Goal: Information Seeking & Learning: Learn about a topic

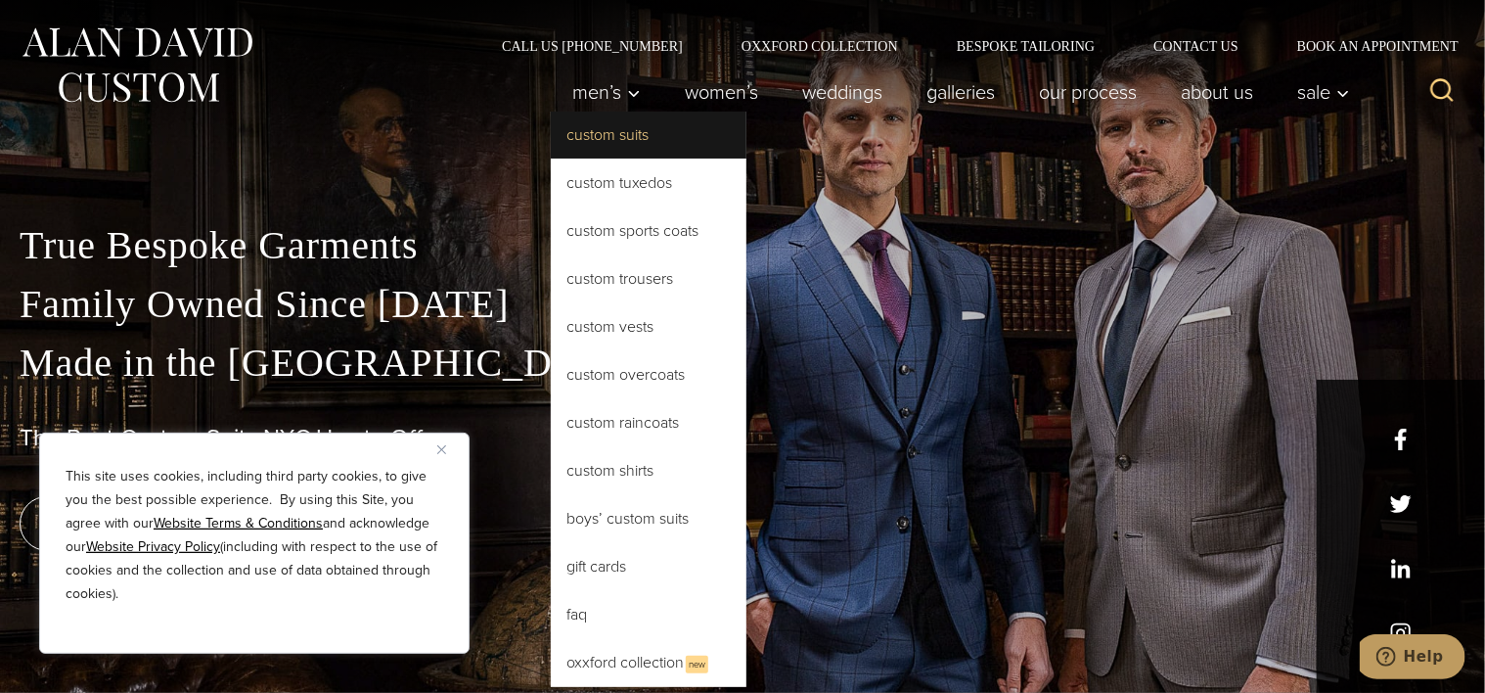
click at [613, 143] on link "Custom Suits" at bounding box center [649, 135] width 196 height 47
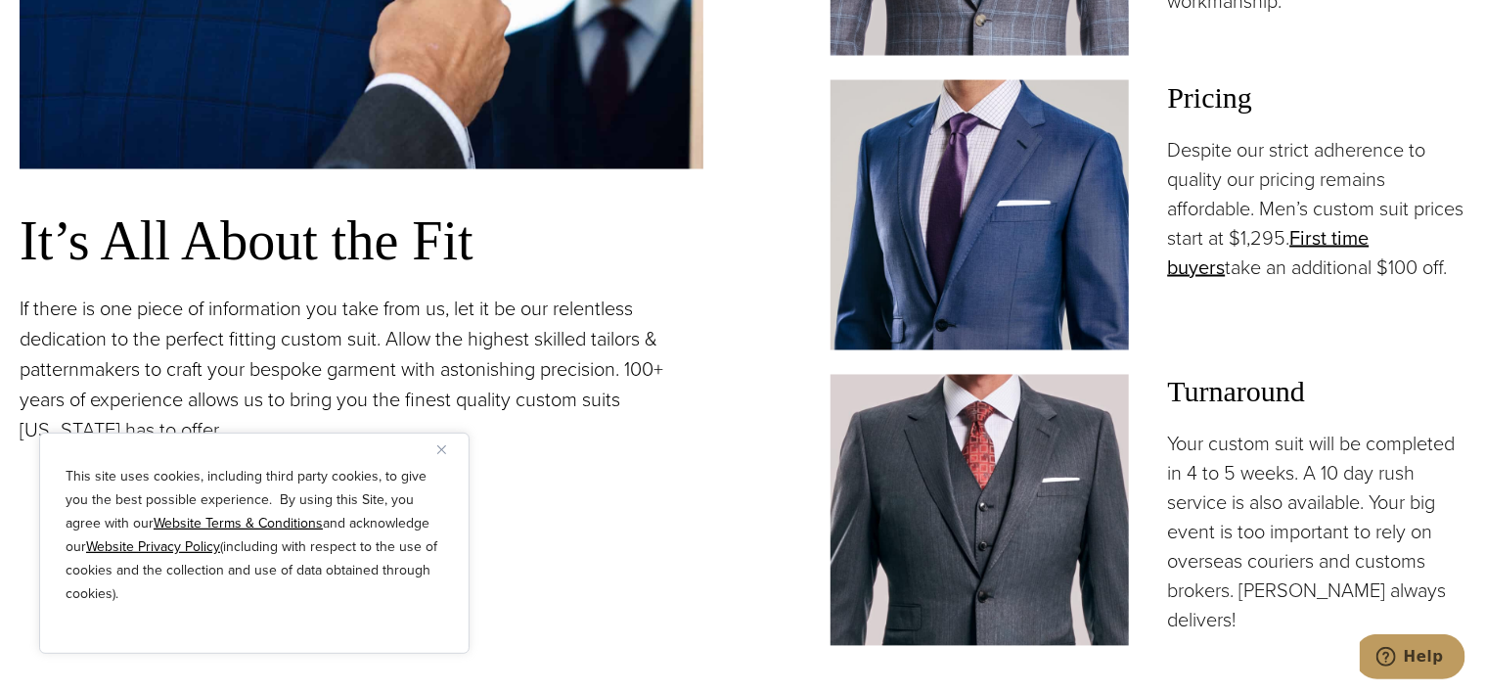
scroll to position [1589, 0]
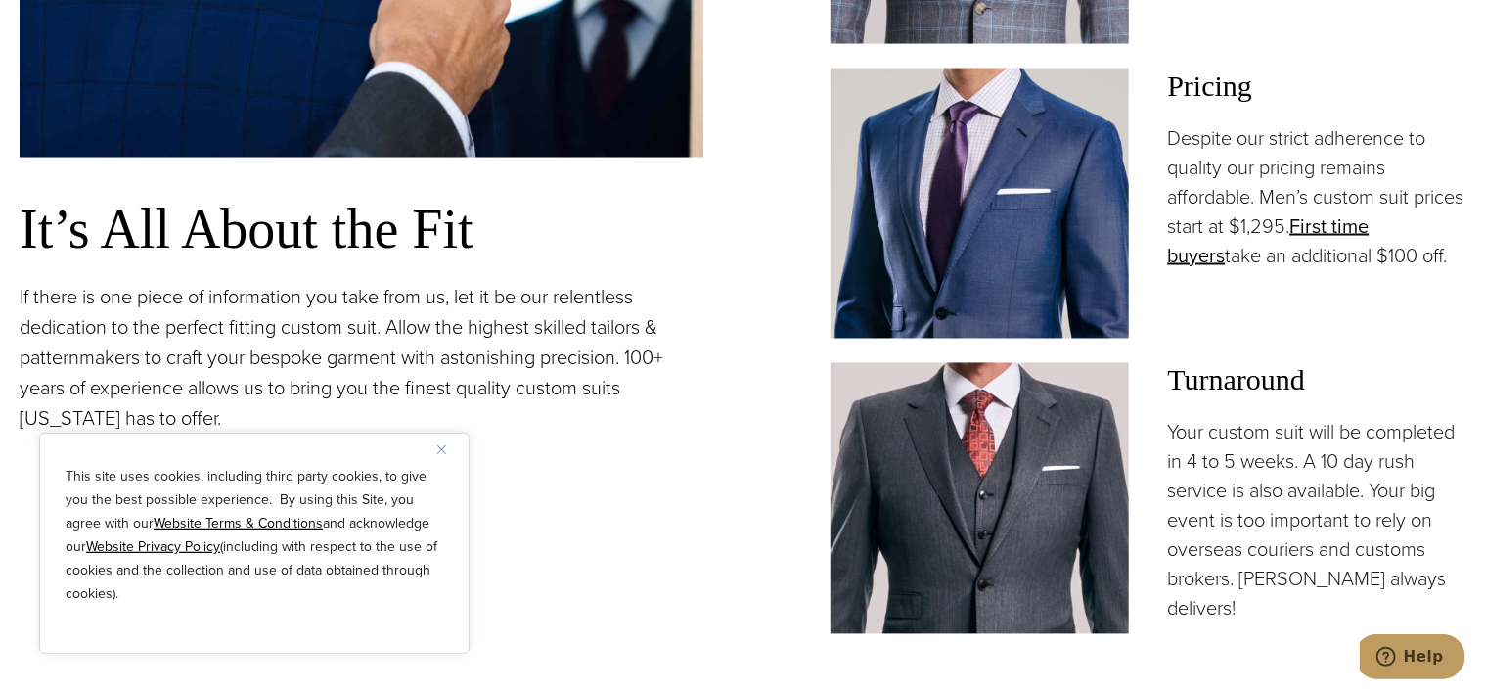
click at [444, 453] on img "Close" at bounding box center [441, 449] width 9 height 9
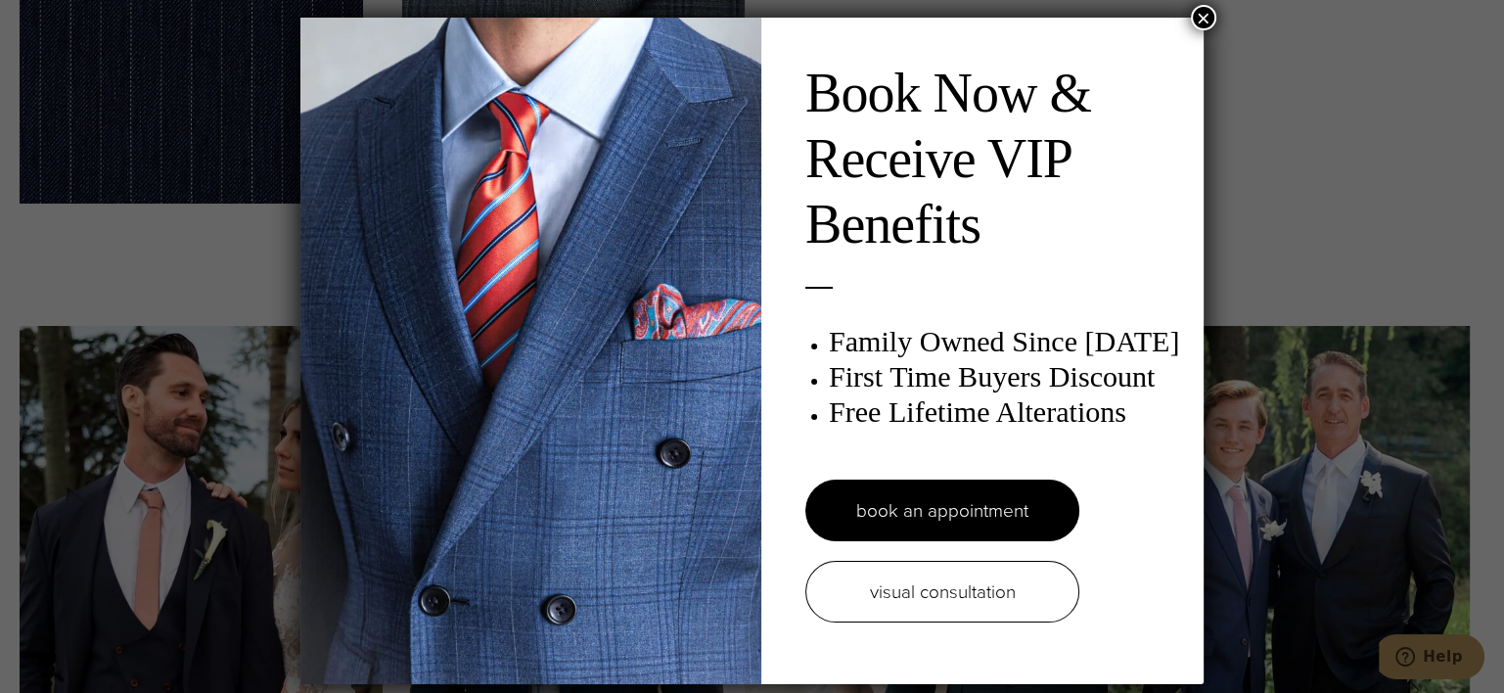
scroll to position [0, 0]
